Goal: Find contact information: Find contact information

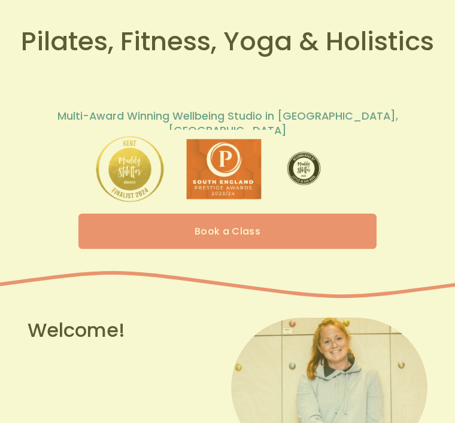
scroll to position [62, 0]
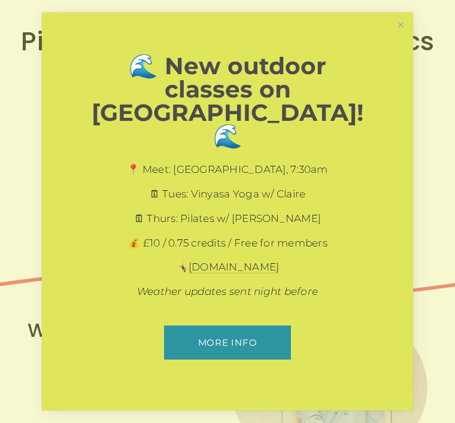
click at [399, 35] on link "Close" at bounding box center [400, 24] width 21 height 21
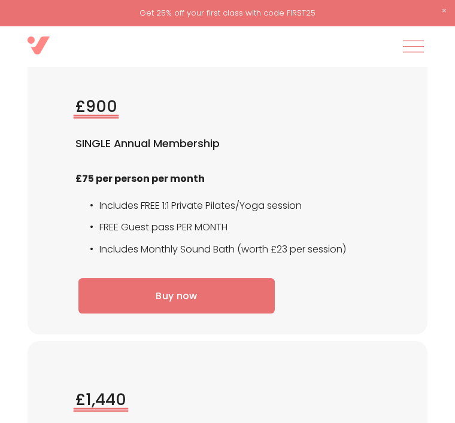
scroll to position [3210, 0]
click at [408, 50] on div at bounding box center [413, 46] width 21 height 21
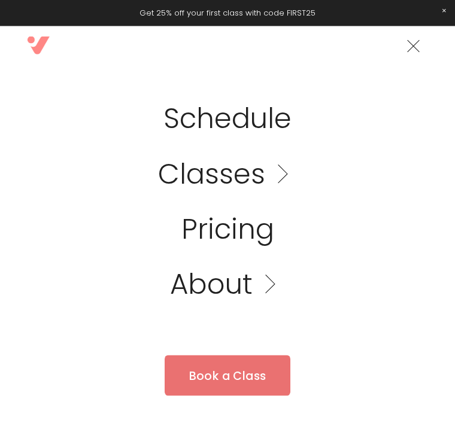
scroll to position [3211, 0]
click at [200, 233] on link "Pricing" at bounding box center [227, 229] width 93 height 28
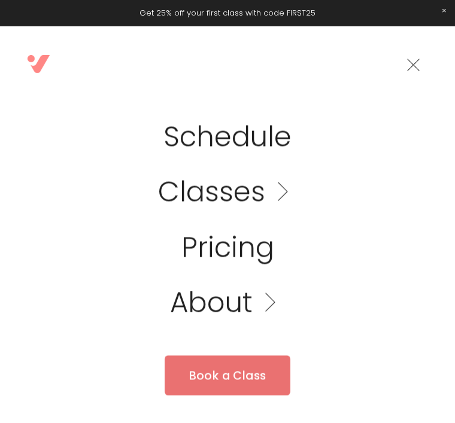
click at [207, 305] on link "Folder: About" at bounding box center [227, 302] width 115 height 28
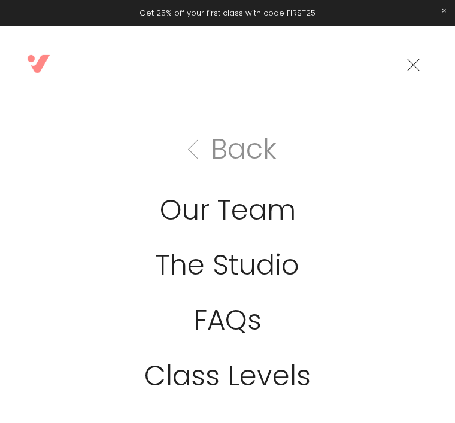
click at [217, 320] on link "FAQs" at bounding box center [227, 320] width 68 height 28
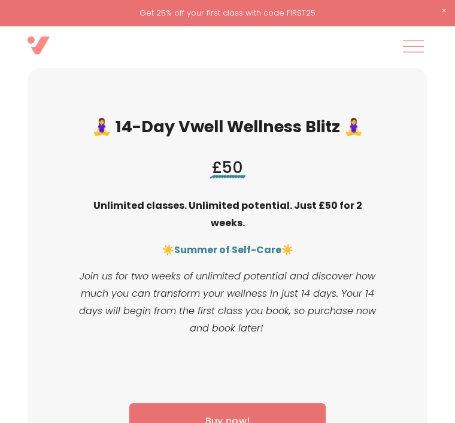
scroll to position [212, 0]
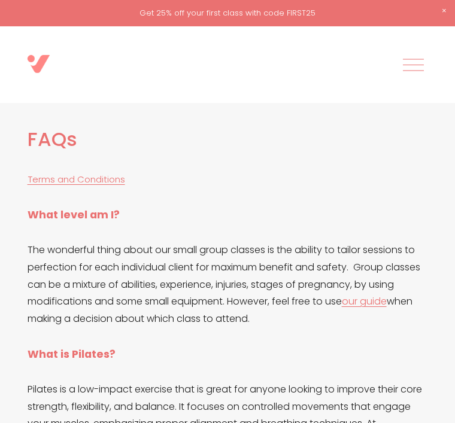
click at [221, 321] on p "The wonderful thing about our small group classes is the ability to tailor sess…" at bounding box center [228, 285] width 400 height 86
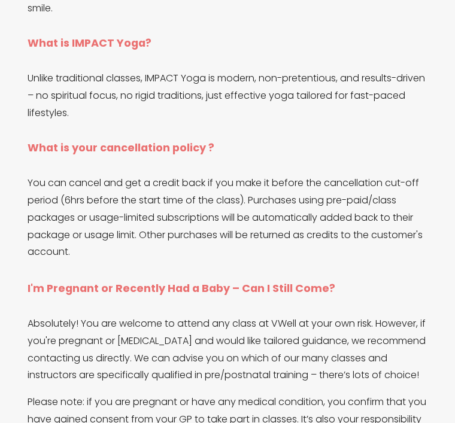
scroll to position [1985, 0]
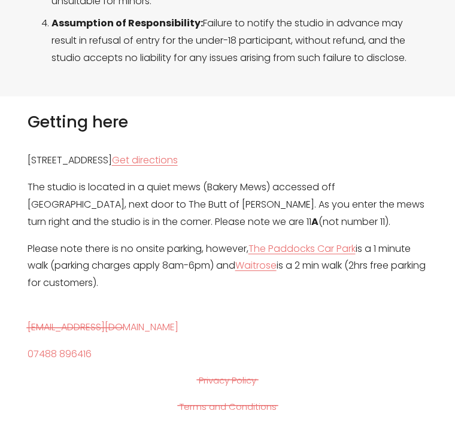
scroll to position [3237, 0]
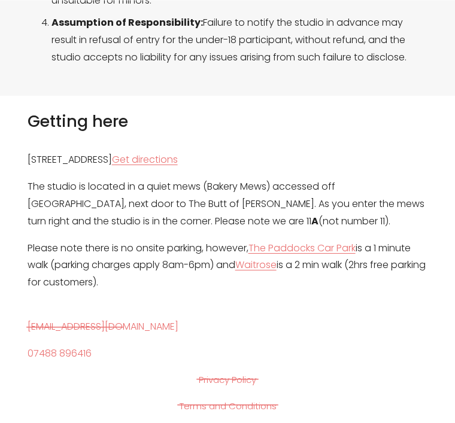
click at [85, 318] on link "[EMAIL_ADDRESS][DOMAIN_NAME]" at bounding box center [103, 326] width 151 height 17
